Goal: Task Accomplishment & Management: Complete application form

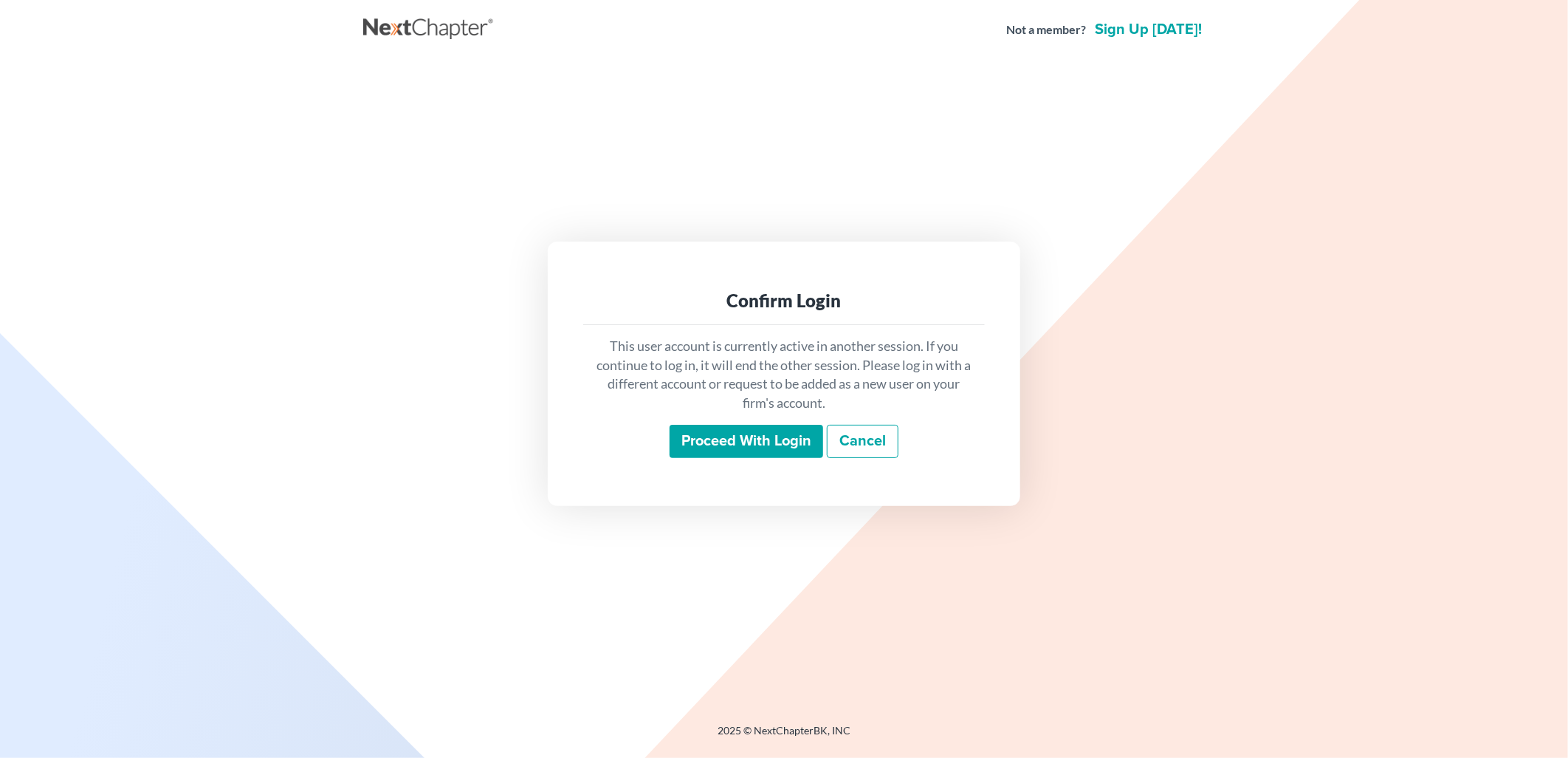
click at [755, 431] on input "Proceed with login" at bounding box center [746, 441] width 154 height 34
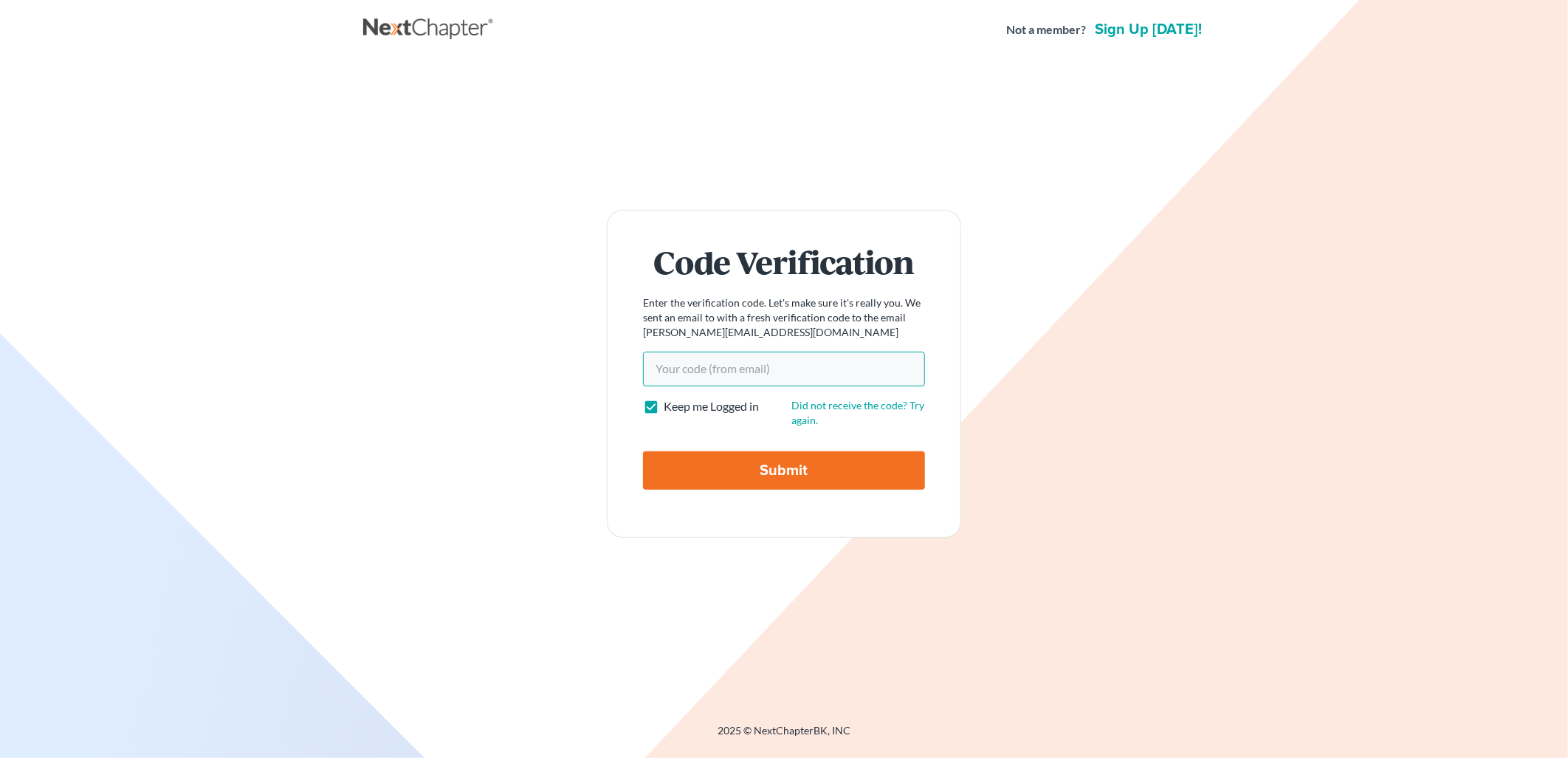
click at [665, 354] on input "Your code(from email)" at bounding box center [784, 369] width 282 height 34
paste input "d15143"
type input "d15143"
click at [873, 464] on input "Submit" at bounding box center [784, 470] width 282 height 38
type input "Thinking..."
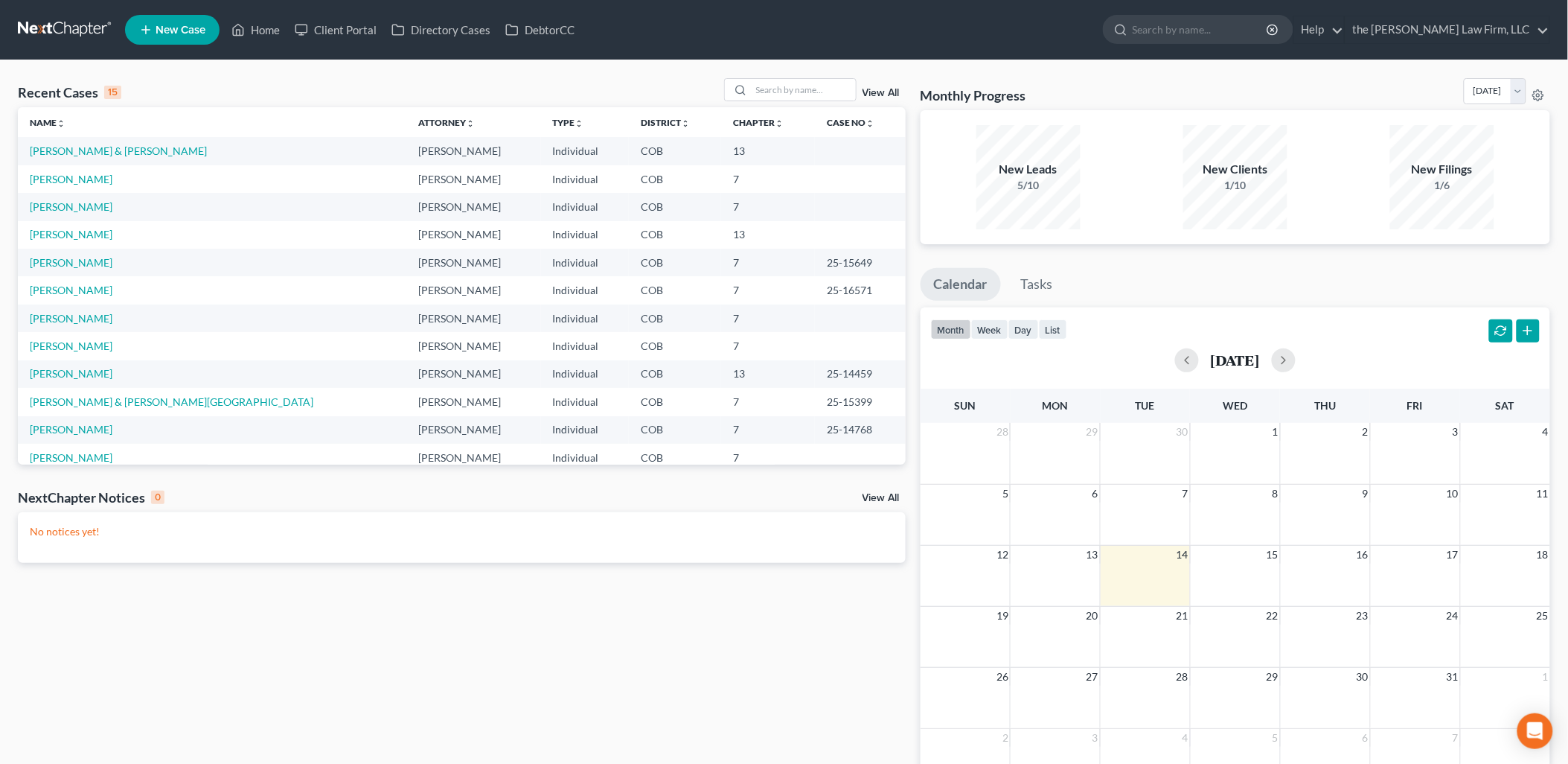
click at [183, 31] on span "New Case" at bounding box center [180, 31] width 50 height 11
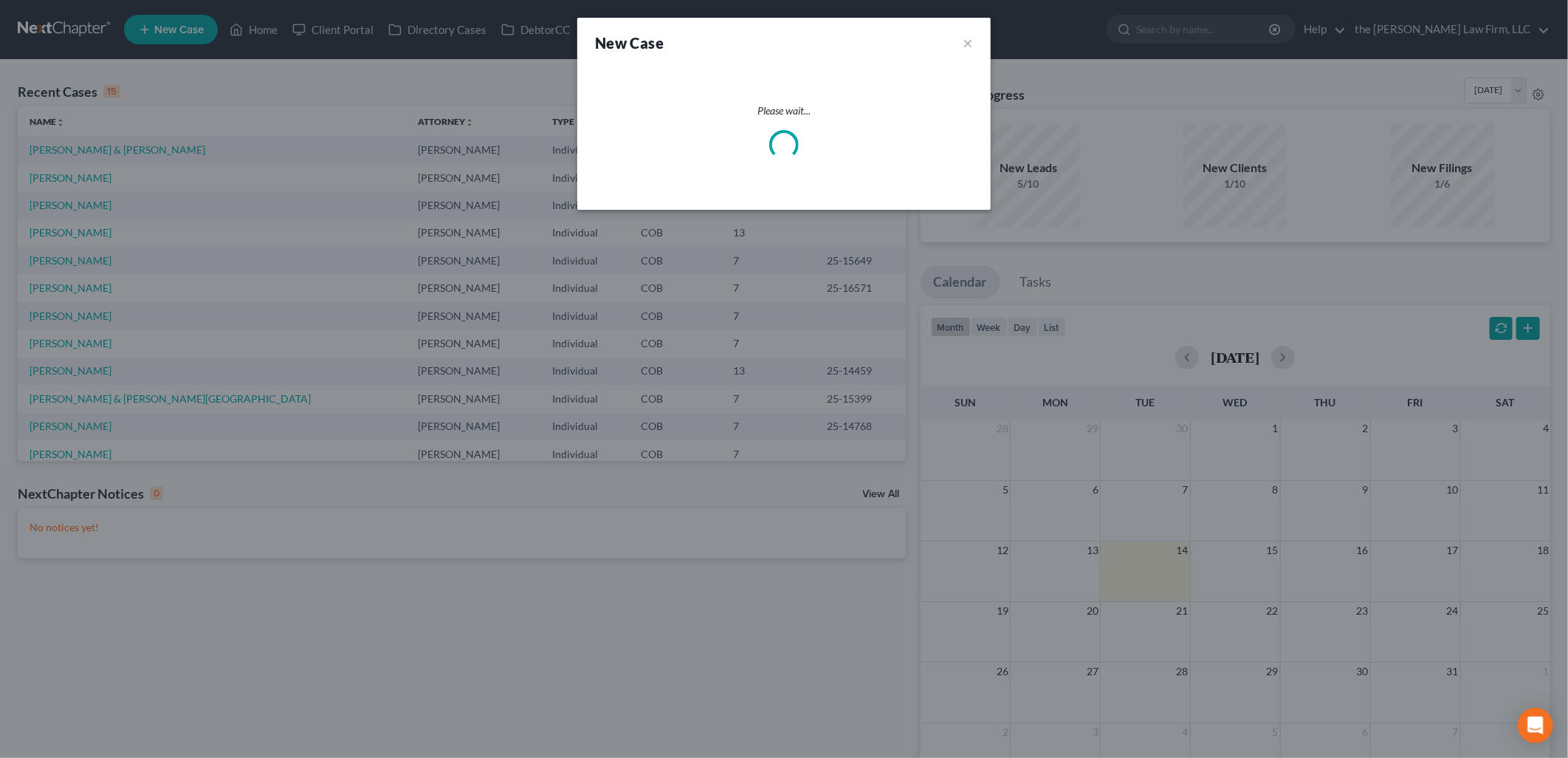
select select "11"
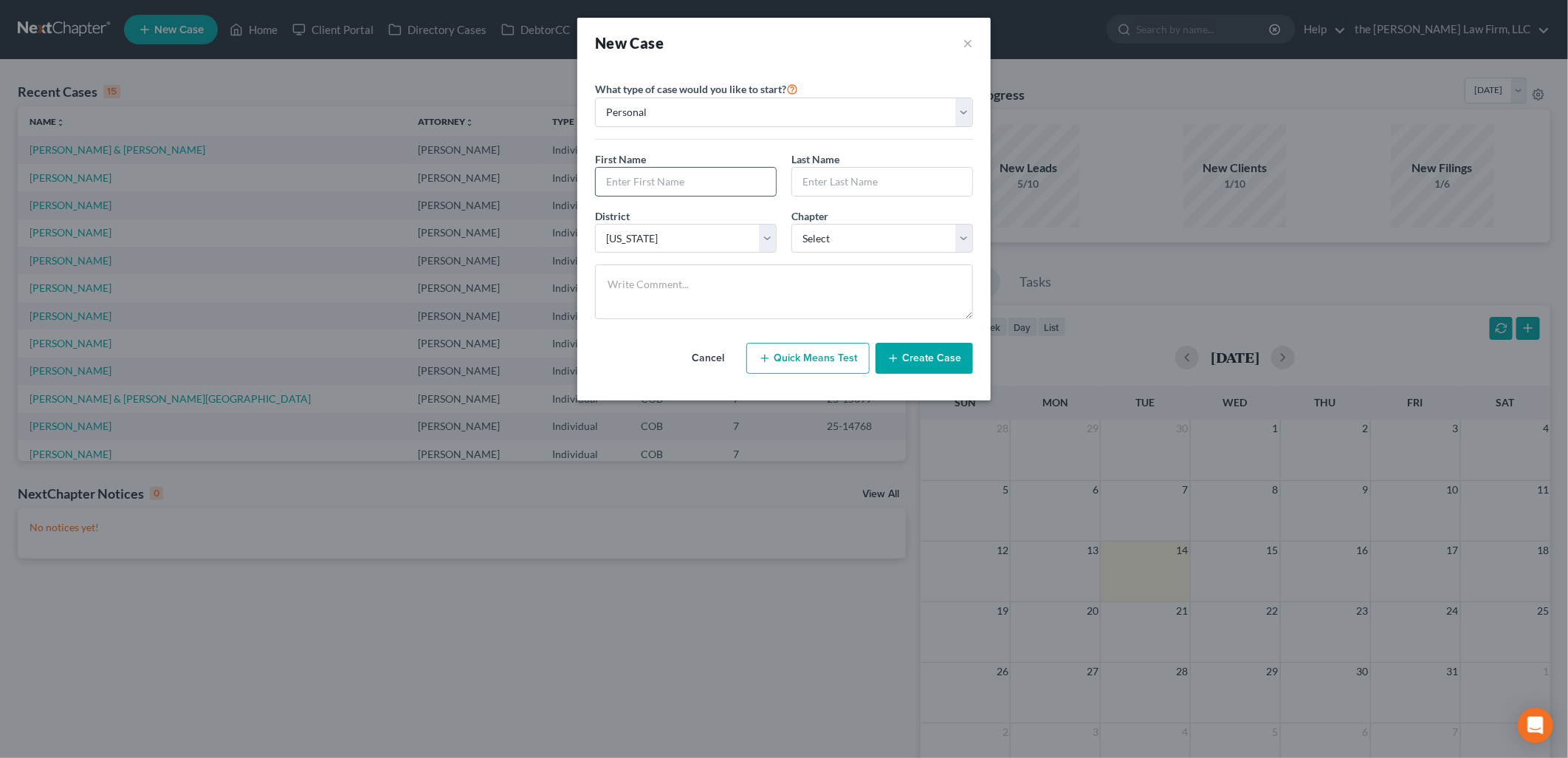
click at [717, 184] on input "text" at bounding box center [686, 181] width 180 height 28
type input "John"
type input "Finegan"
select select "0"
click at [924, 352] on button "Create Case" at bounding box center [924, 357] width 97 height 31
